Goal: Information Seeking & Learning: Learn about a topic

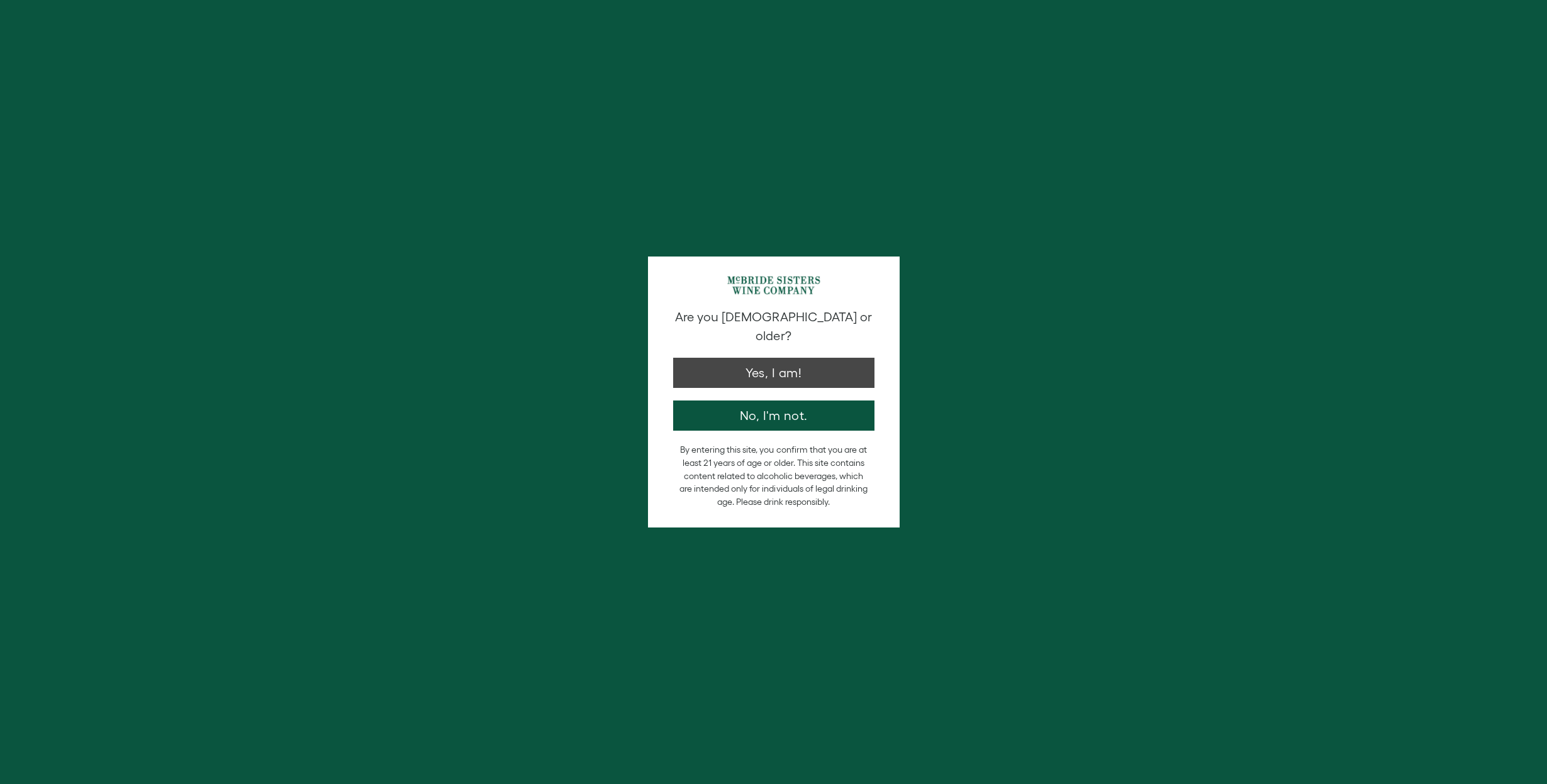
click at [735, 358] on button "Yes, I am!" at bounding box center [773, 372] width 201 height 30
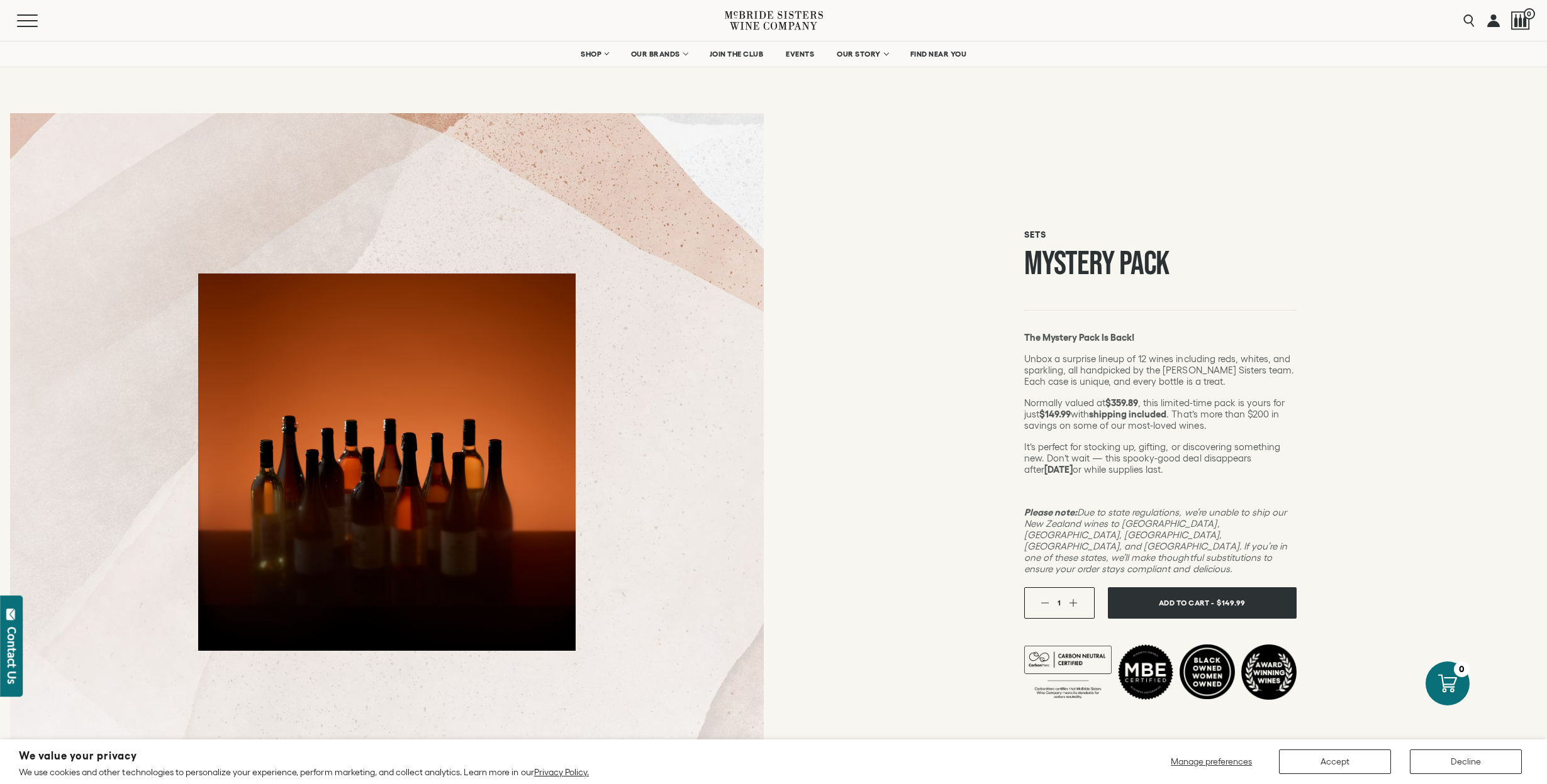
click at [1457, 757] on button "Decline" at bounding box center [1465, 761] width 112 height 24
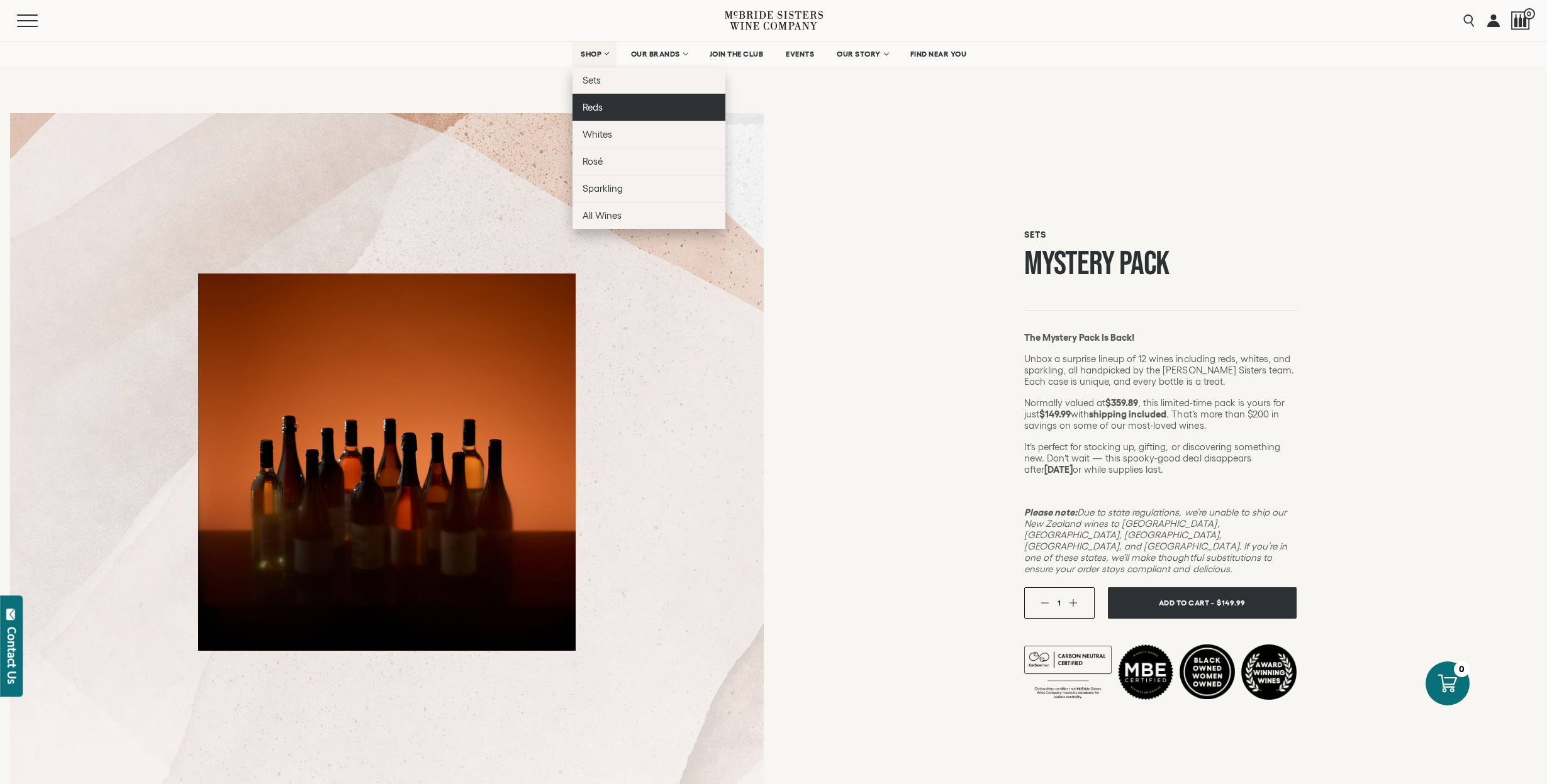
click at [591, 105] on span "Reds" at bounding box center [592, 107] width 20 height 10
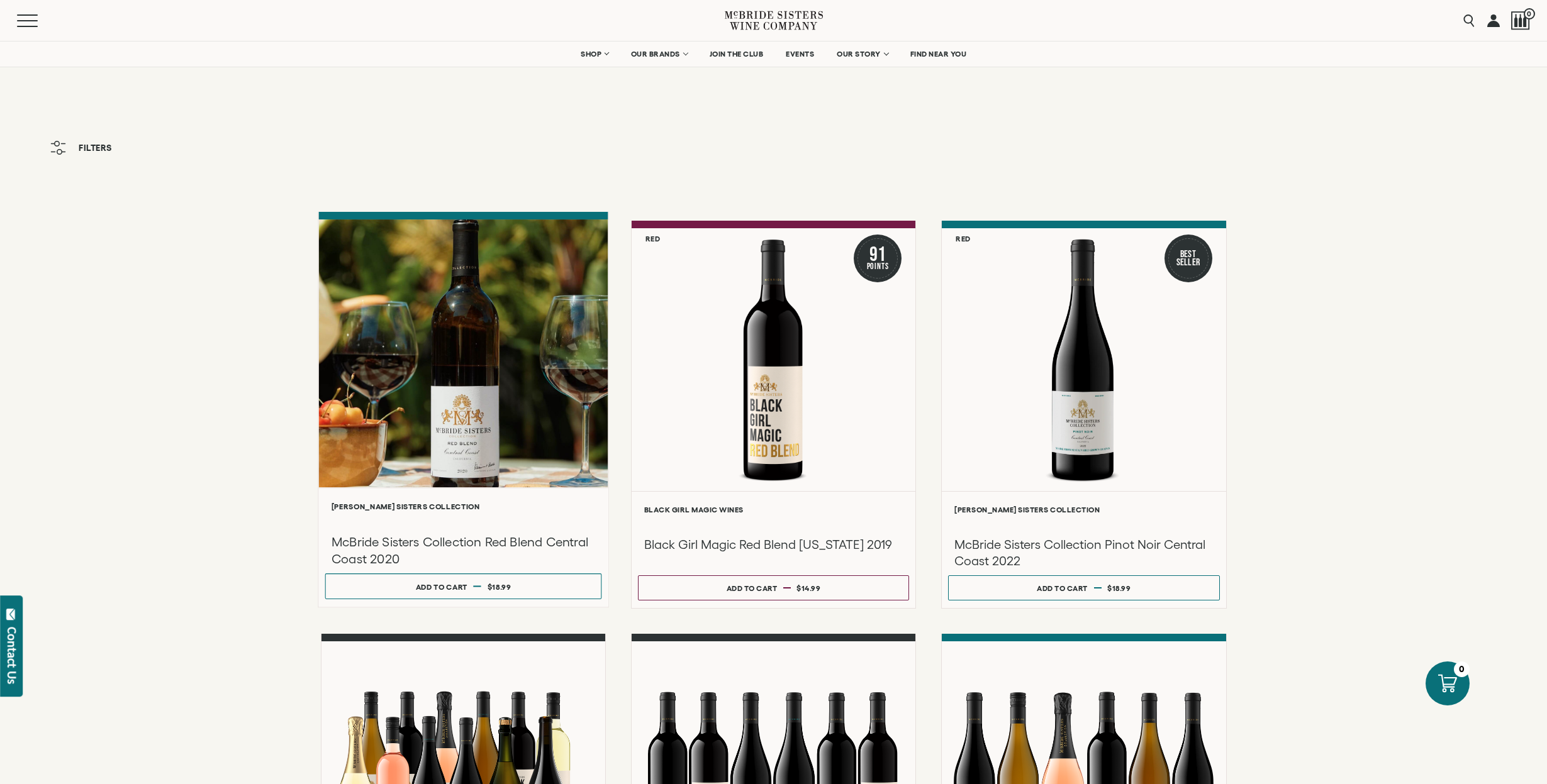
click at [422, 408] on div at bounding box center [463, 354] width 289 height 268
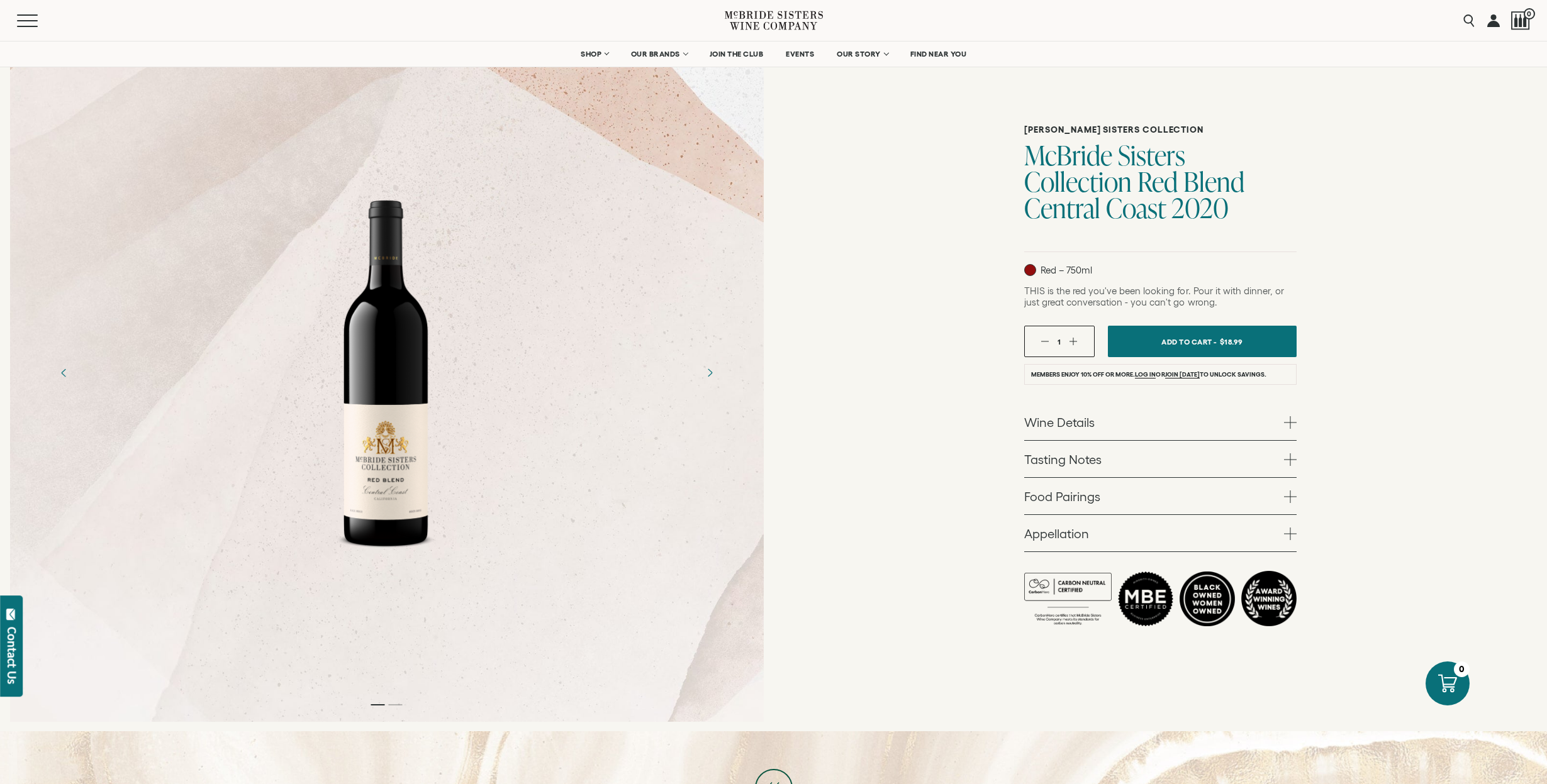
scroll to position [114, 0]
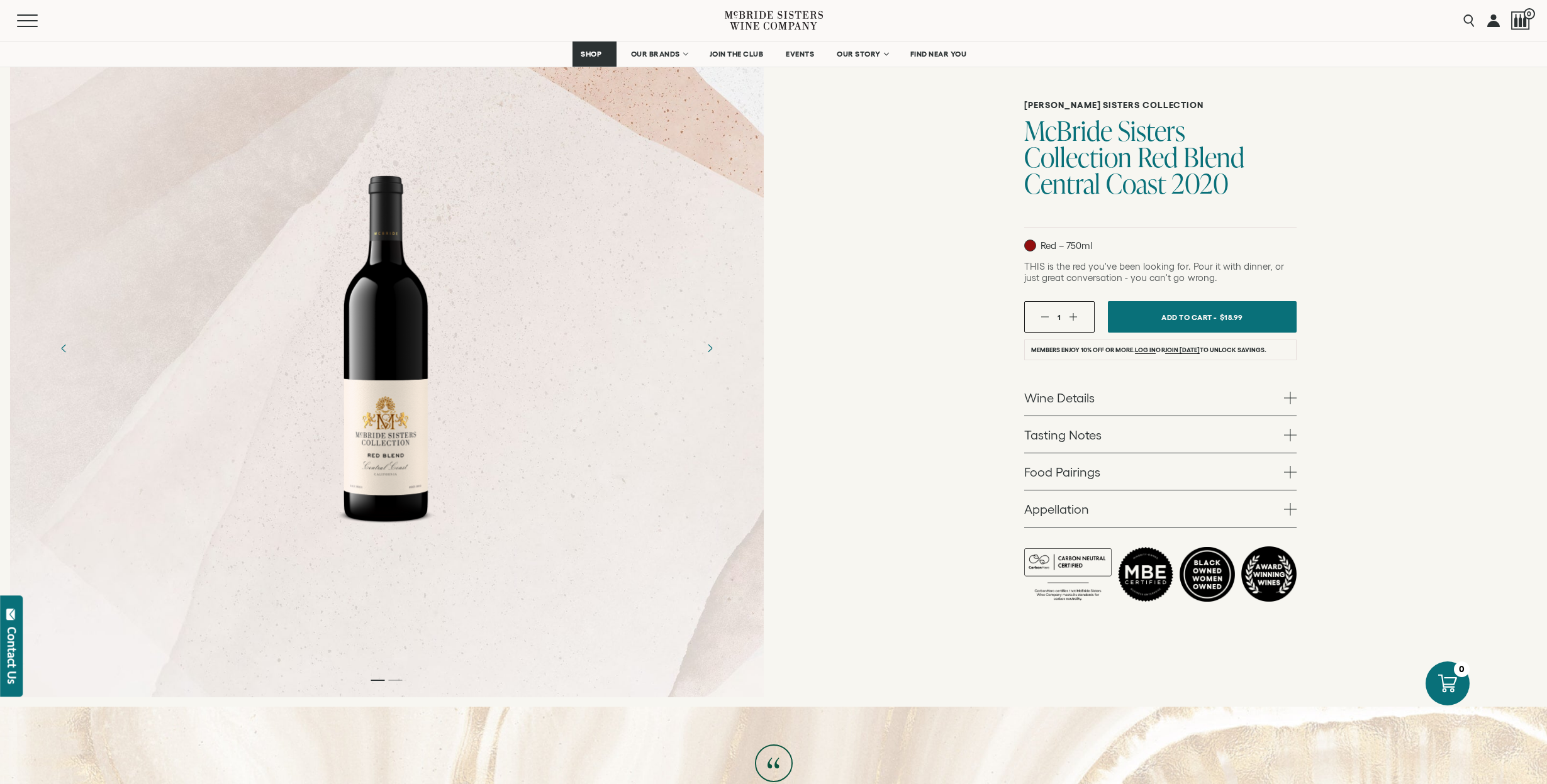
click at [1293, 467] on span at bounding box center [1291, 472] width 13 height 13
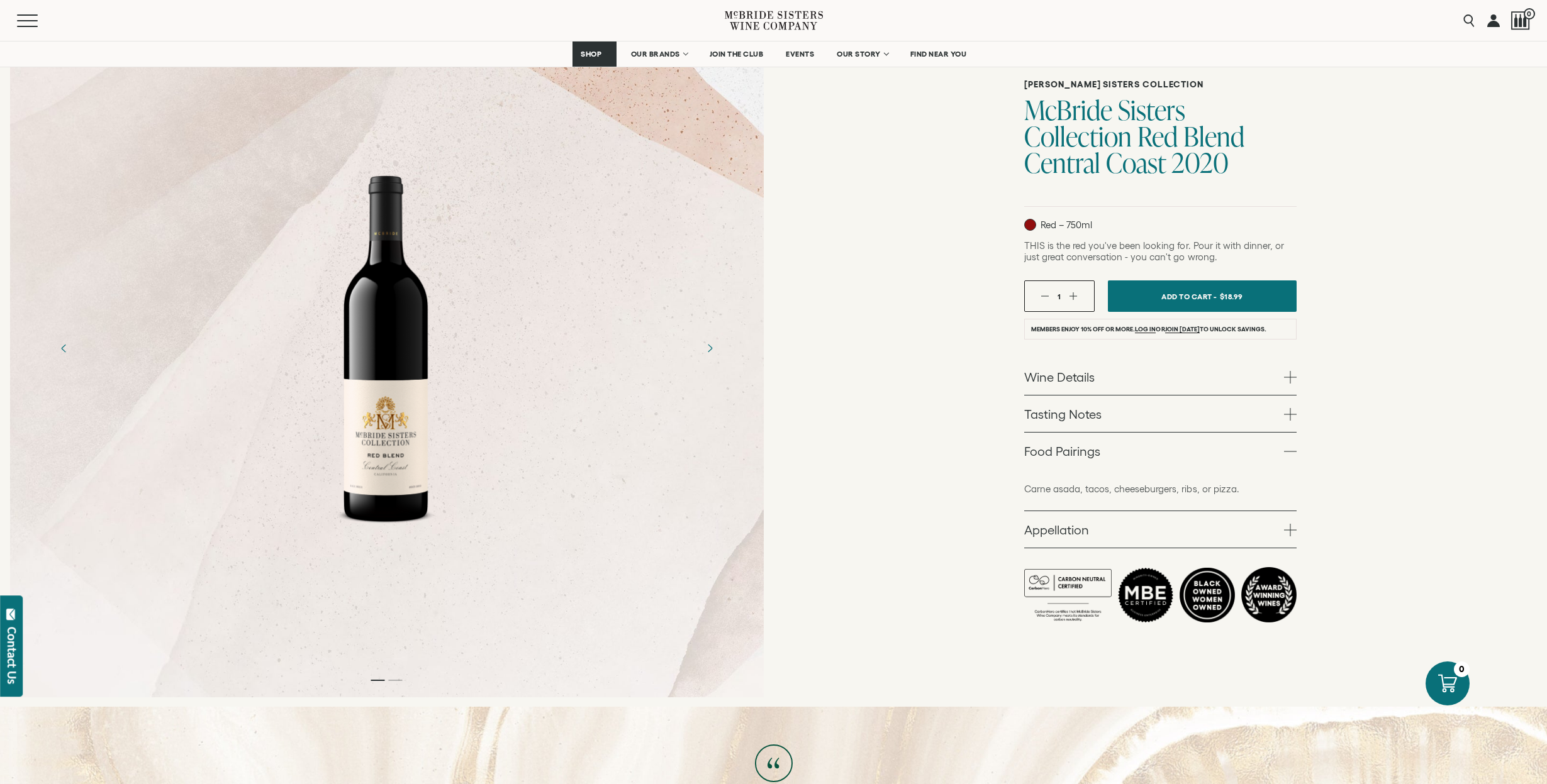
click at [1288, 417] on span at bounding box center [1291, 414] width 13 height 13
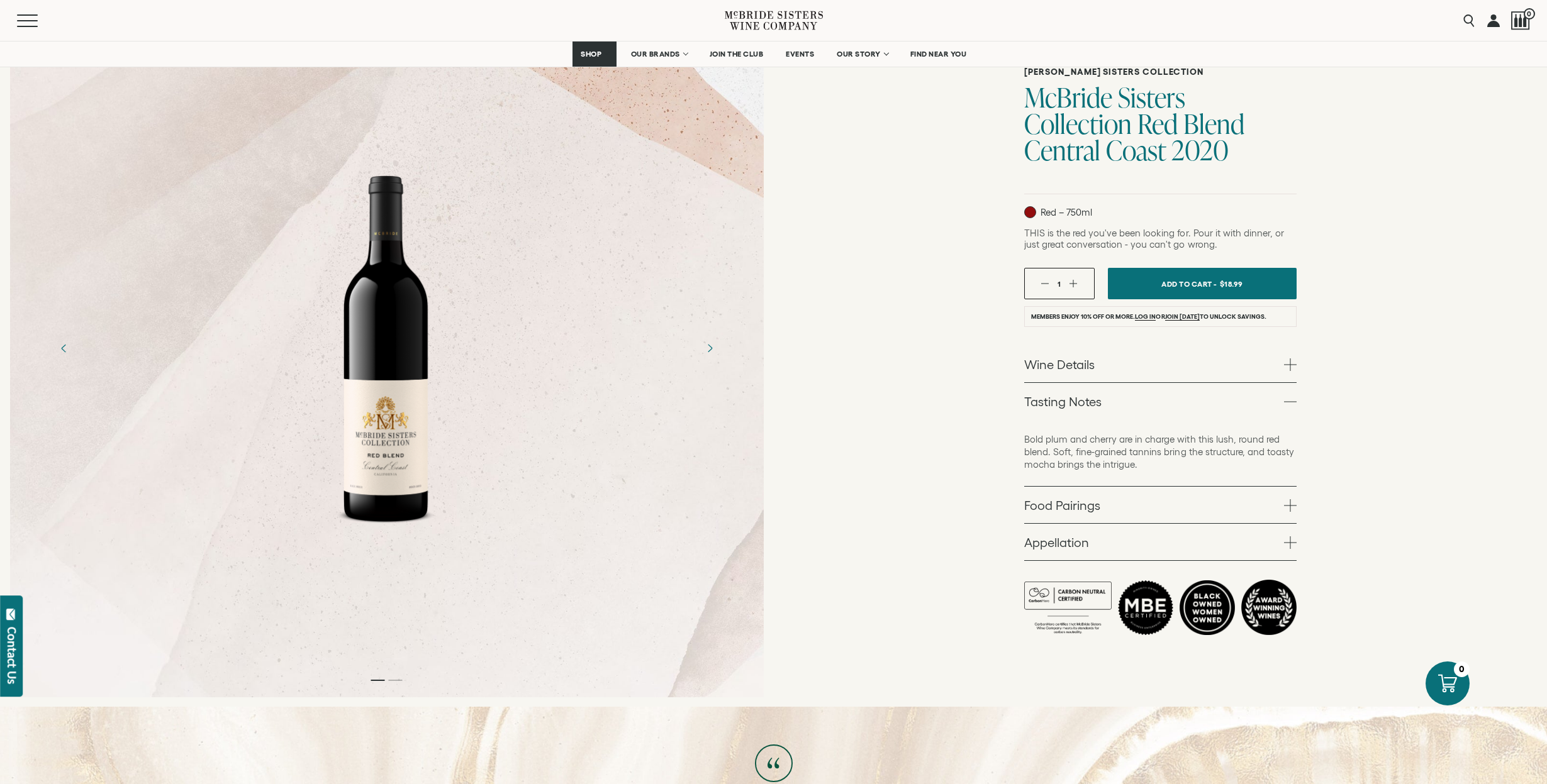
click at [1294, 355] on link "Wine Details" at bounding box center [1160, 363] width 272 height 36
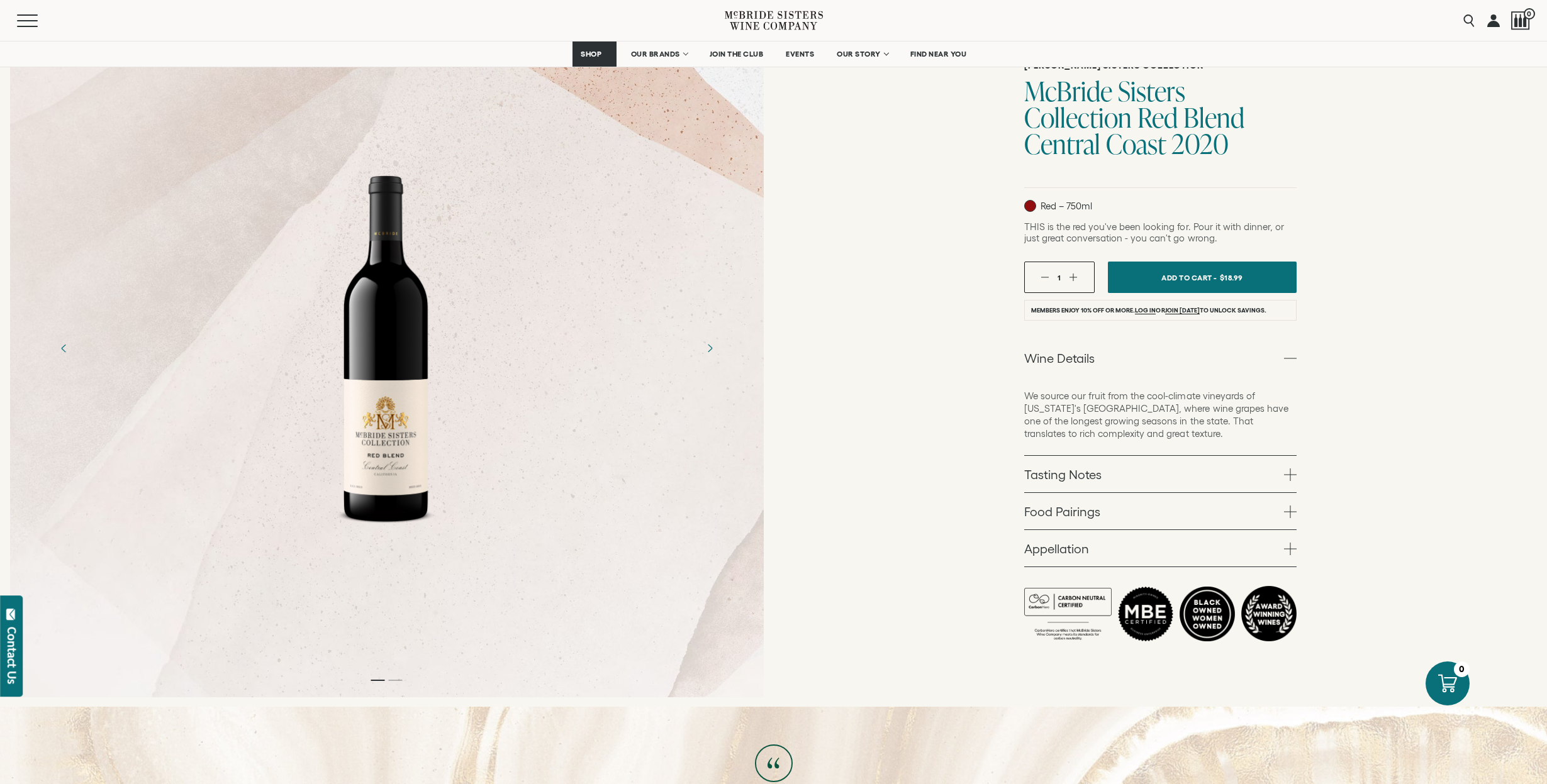
click at [1291, 551] on span at bounding box center [1291, 549] width 13 height 13
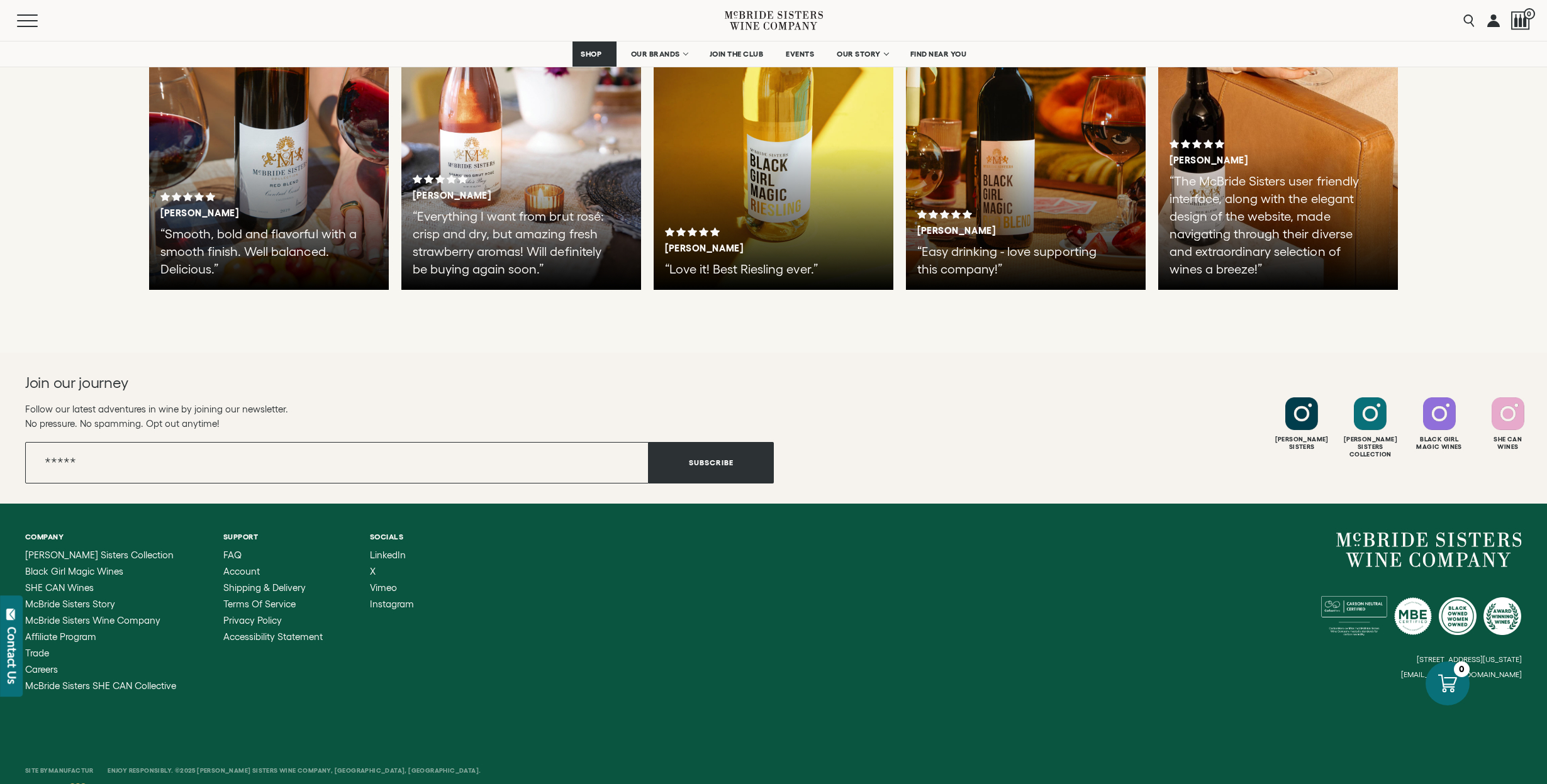
scroll to position [2998, 0]
click at [107, 783] on link at bounding box center [95, 790] width 53 height 13
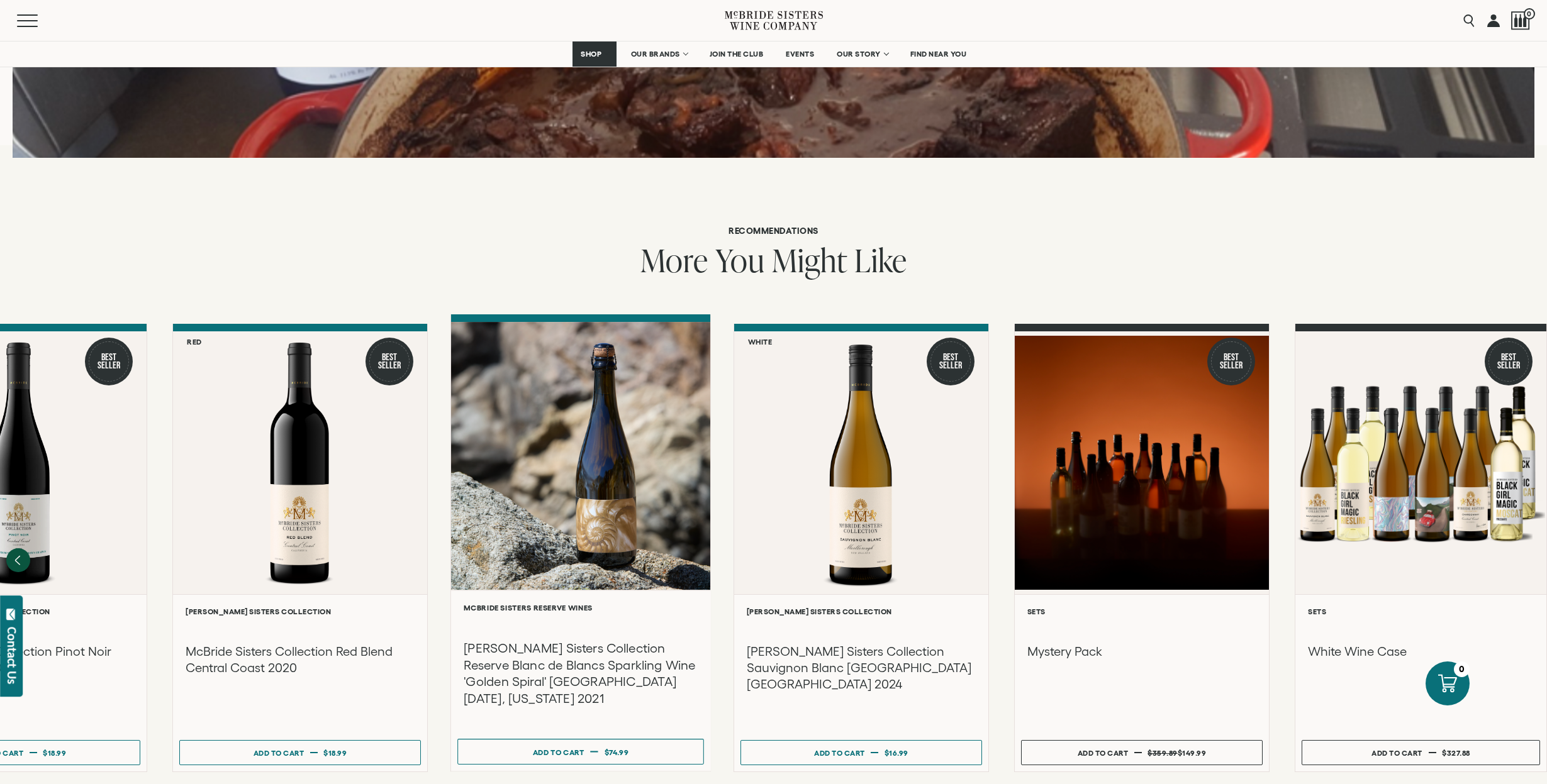
scroll to position [1489, 0]
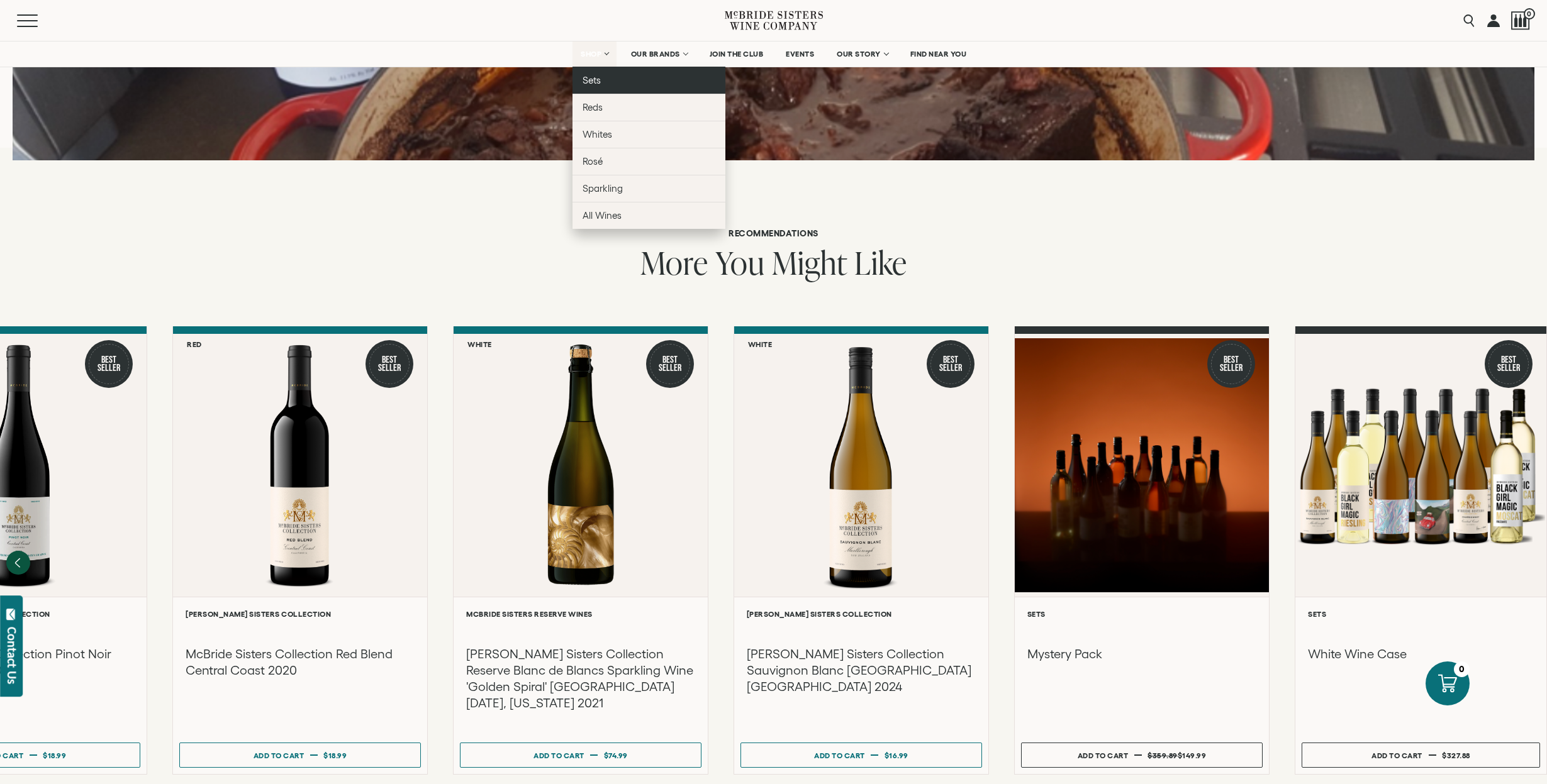
click at [587, 83] on span "Sets" at bounding box center [591, 80] width 19 height 10
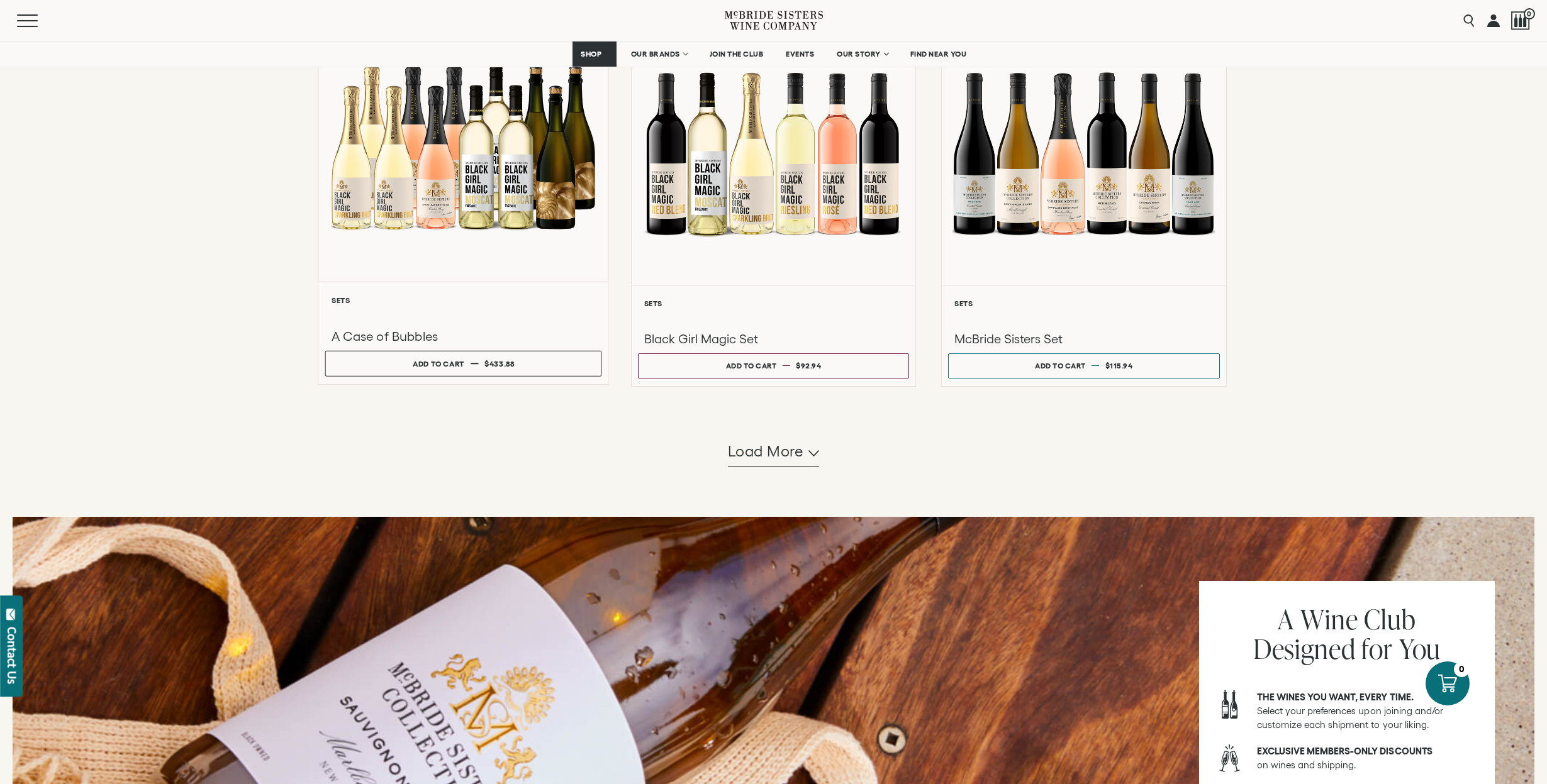
scroll to position [1099, 0]
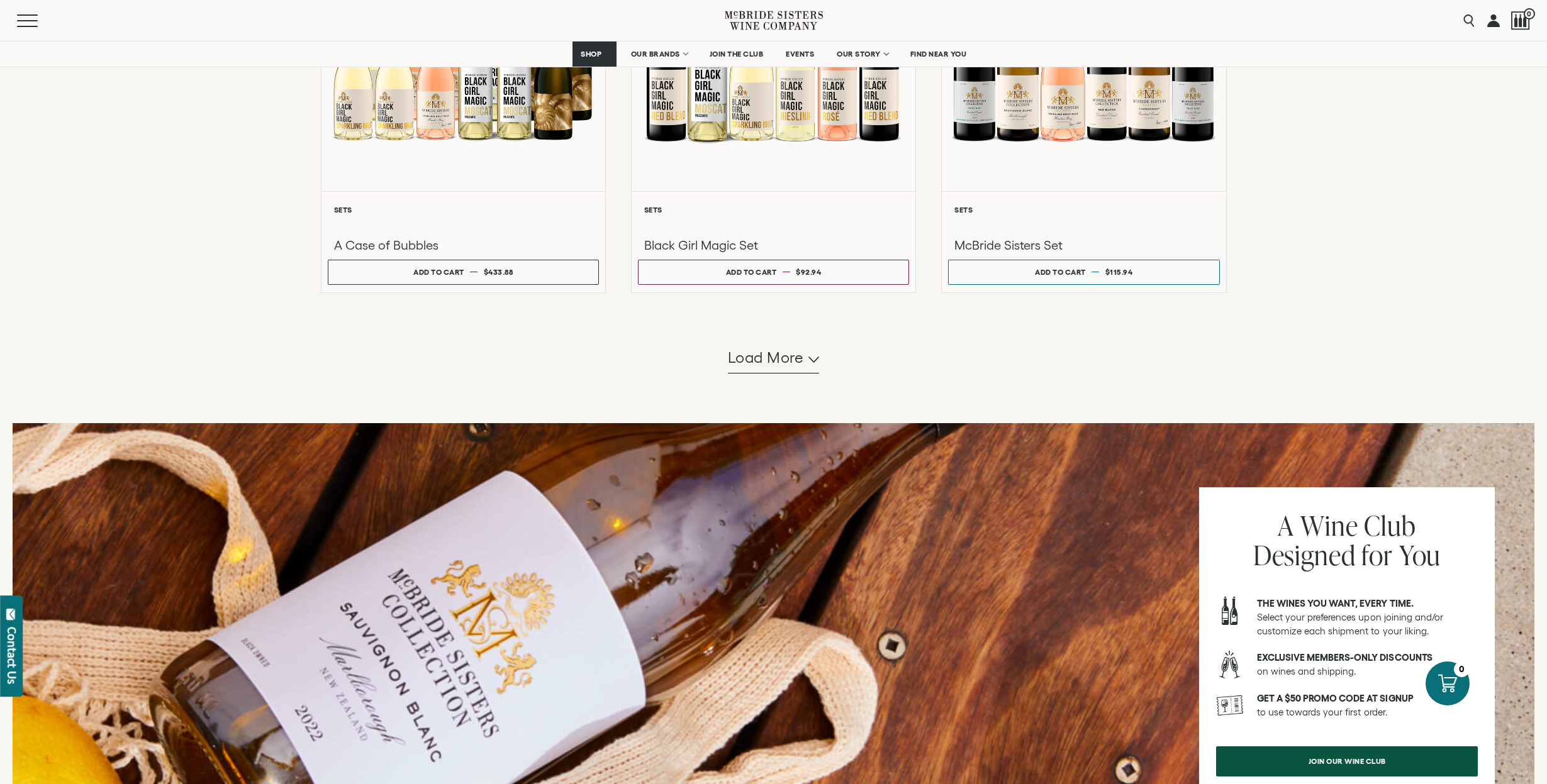
click at [763, 368] on span "Load more" at bounding box center [766, 358] width 76 height 21
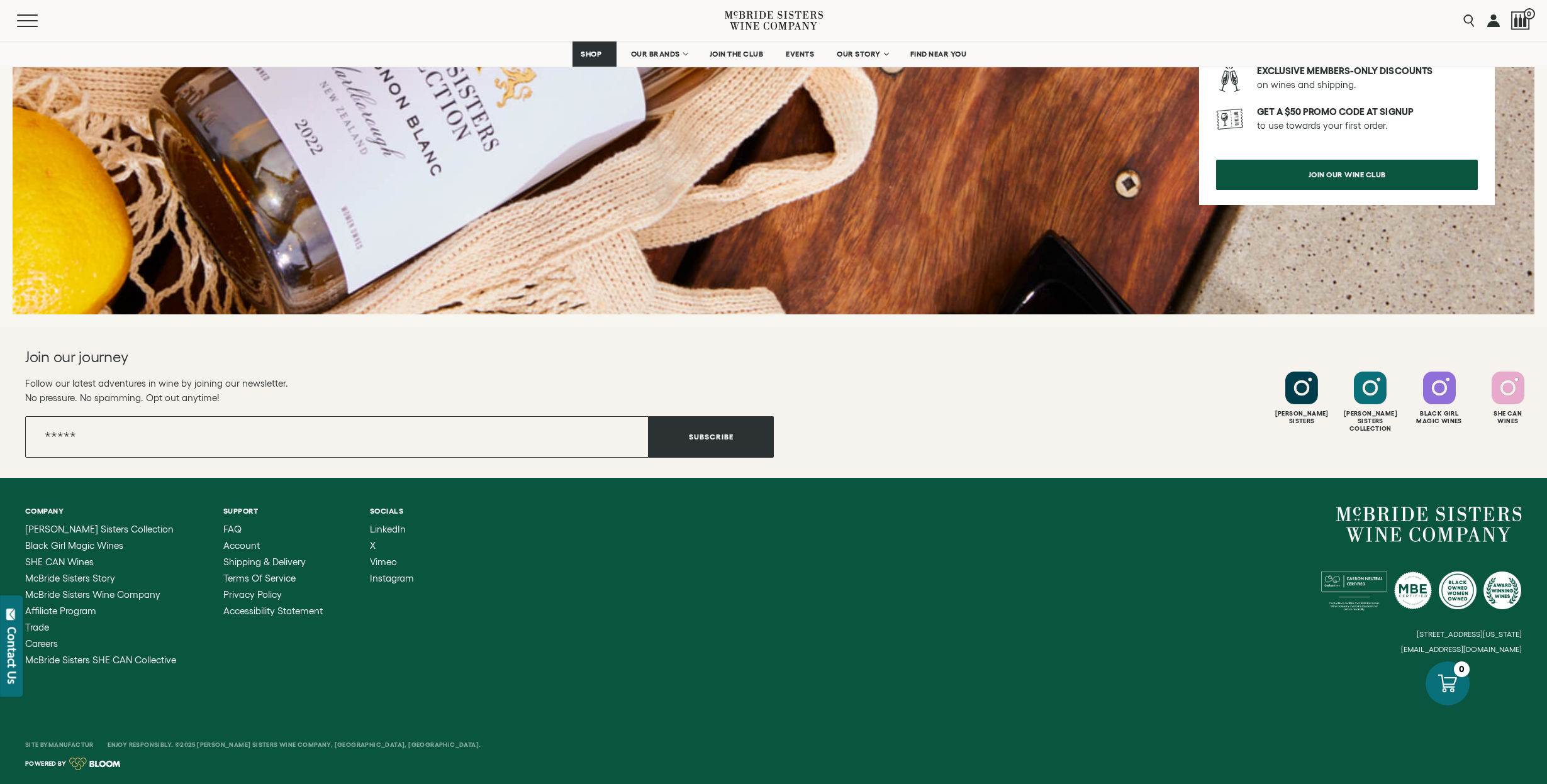
scroll to position [2467, 0]
click at [65, 746] on link "Manufactur" at bounding box center [71, 744] width 45 height 7
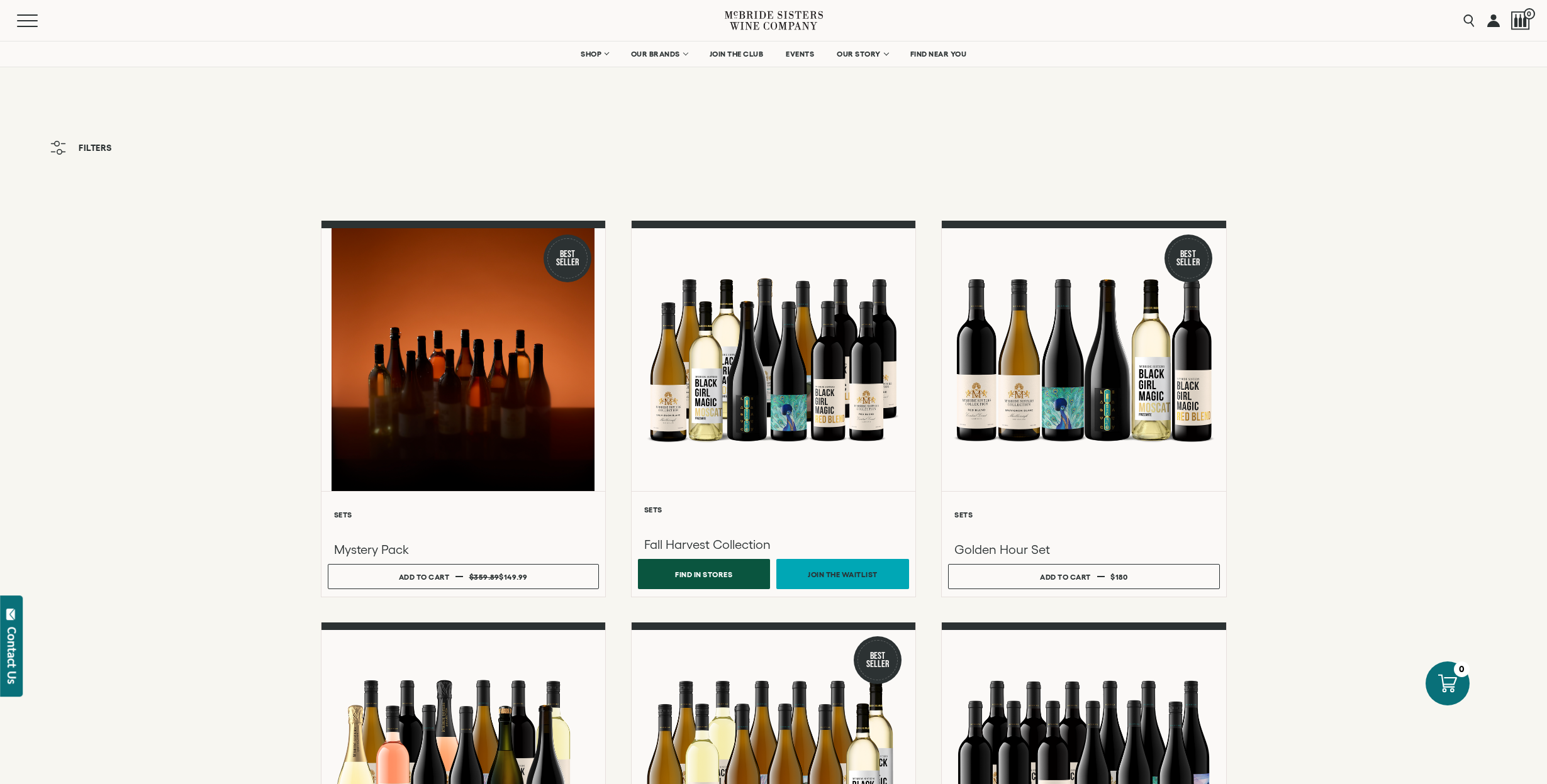
scroll to position [0, 0]
